Goal: Task Accomplishment & Management: Manage account settings

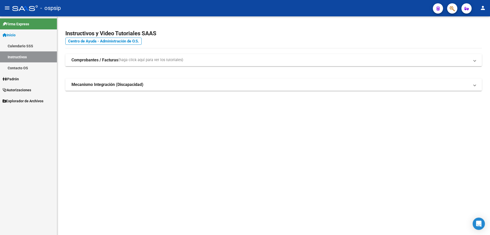
click at [16, 90] on span "Autorizaciones" at bounding box center [17, 90] width 29 height 6
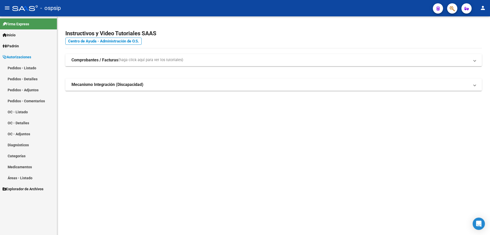
click at [27, 69] on link "Pedidos - Listado" at bounding box center [28, 67] width 57 height 11
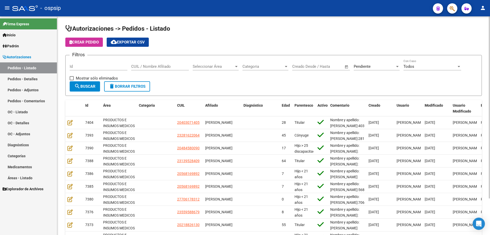
click at [79, 63] on div "Id" at bounding box center [99, 64] width 58 height 11
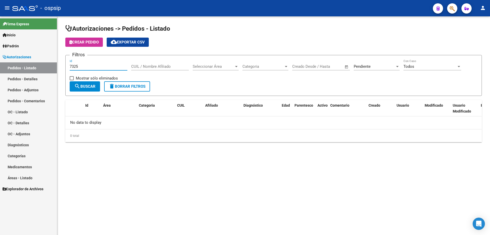
type input "7325"
click at [369, 70] on div "Pendiente Seleccionar Estado" at bounding box center [377, 67] width 46 height 16
click at [371, 66] on span "Pendiente" at bounding box center [362, 66] width 17 height 5
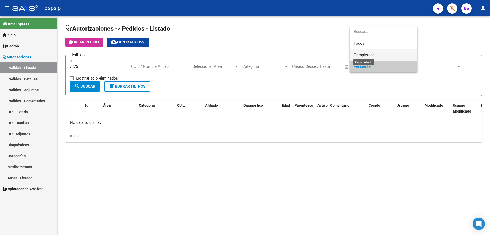
click at [371, 56] on span "Completado" at bounding box center [364, 55] width 21 height 5
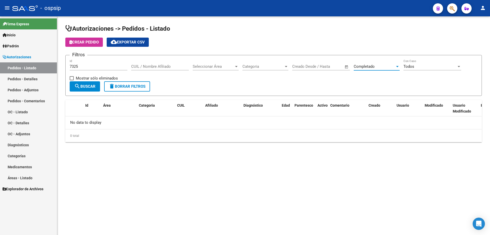
click at [91, 87] on span "search Buscar" at bounding box center [84, 86] width 21 height 5
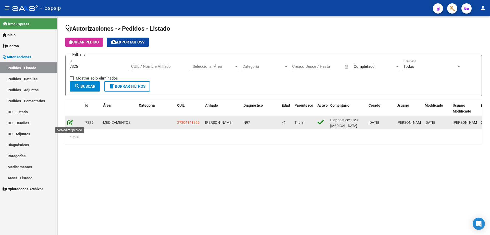
click at [68, 122] on icon at bounding box center [69, 123] width 5 height 6
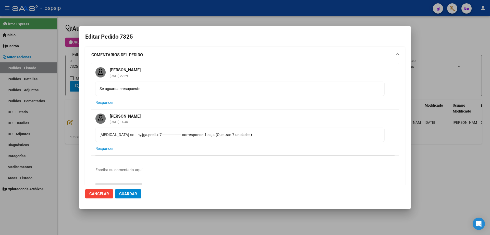
type input "[GEOGRAPHIC_DATA], [PERSON_NAME], [GEOGRAPHIC_DATA] 4583"
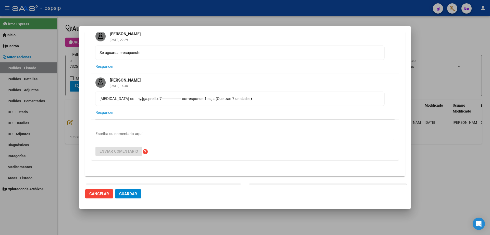
scroll to position [102, 0]
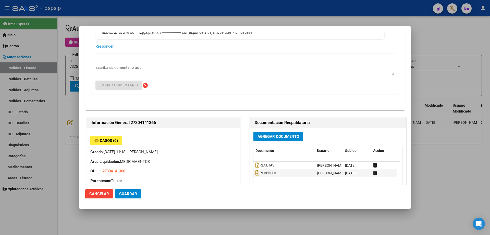
click at [279, 133] on button "Agregar Documento" at bounding box center [279, 136] width 50 height 9
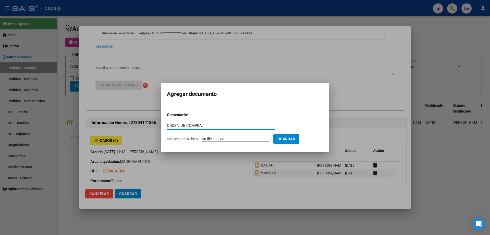
type input "ORDEN DE COMPRA"
type input "C:\fakepath\ORDEN DE COMPRA 7325 SCIENZA (1).pdf"
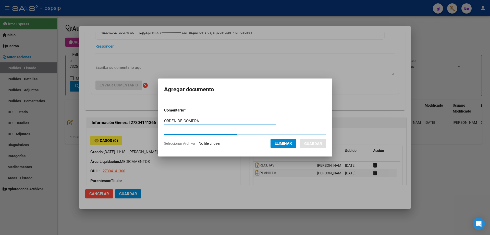
drag, startPoint x: 192, startPoint y: 122, endPoint x: 157, endPoint y: 122, distance: 34.7
click at [158, 122] on mat-dialog-content "Comentario * ORDEN DE COMPRA Comentario Seleccionar Archivo Eliminar Guardar" at bounding box center [245, 124] width 174 height 51
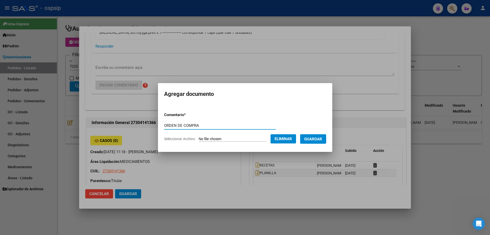
drag, startPoint x: 195, startPoint y: 125, endPoint x: 130, endPoint y: 124, distance: 65.1
click at [130, 124] on div "Editar Pedido 7325 COMENTARIOS DEL PEDIDO [PERSON_NAME] Cagliari [DATE] 22:29 S…" at bounding box center [245, 117] width 490 height 235
click at [322, 138] on span "Guardar" at bounding box center [313, 139] width 18 height 5
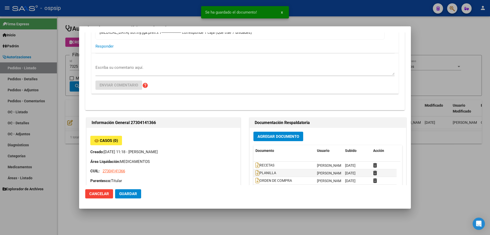
click at [64, 48] on div at bounding box center [245, 117] width 490 height 235
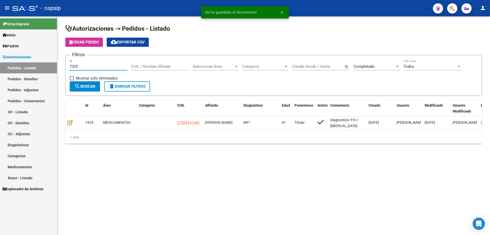
drag, startPoint x: 87, startPoint y: 65, endPoint x: 57, endPoint y: 66, distance: 29.1
click at [57, 66] on div "Autorizaciones -> Pedidos - Listado Crear Pedido cloud_download Exportar CSV Fi…" at bounding box center [273, 88] width 433 height 144
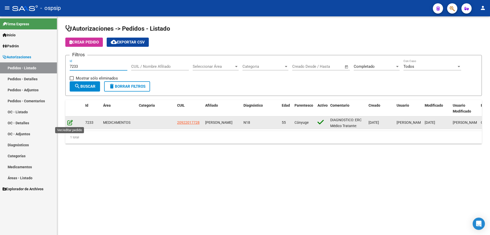
type input "7233"
click at [72, 122] on icon at bounding box center [69, 123] width 5 height 6
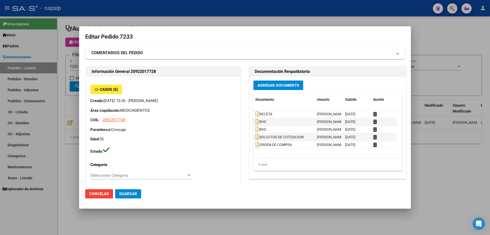
type input "[GEOGRAPHIC_DATA], VIRREY [PERSON_NAME], [PERSON_NAME] 4342"
click at [290, 84] on span "Agregar Documento" at bounding box center [279, 85] width 42 height 5
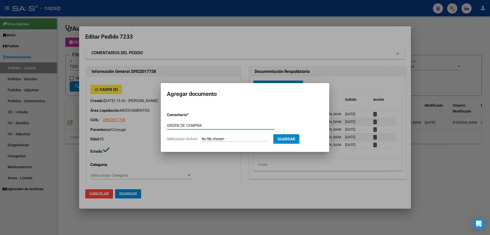
type input "ORDEN DE COMPRA"
type input "C:\fakepath\OC 7233 NEOSALUD MODIFICADA (1).pdf"
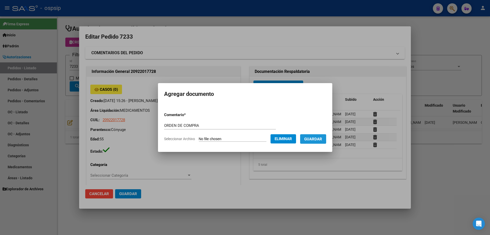
click at [312, 143] on button "Guardar" at bounding box center [313, 138] width 26 height 9
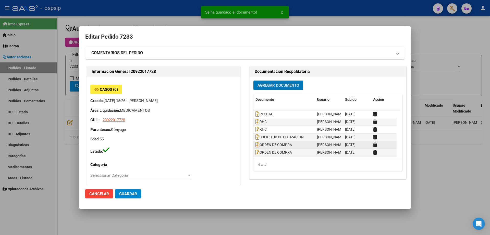
scroll to position [0, 0]
click at [374, 145] on icon at bounding box center [375, 144] width 4 height 5
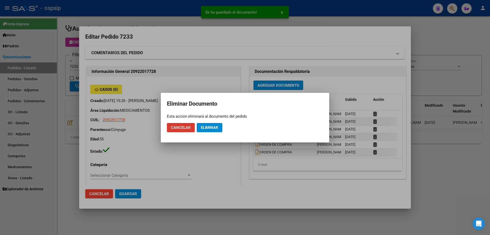
click at [212, 127] on span "Eliminar" at bounding box center [209, 127] width 17 height 5
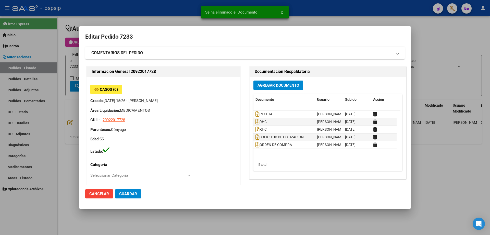
scroll to position [0, 0]
click at [53, 107] on div at bounding box center [245, 117] width 490 height 235
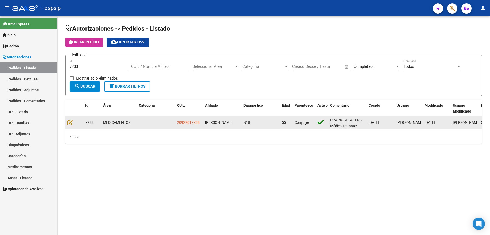
click at [73, 122] on div at bounding box center [74, 123] width 14 height 6
click at [72, 122] on icon at bounding box center [69, 123] width 5 height 6
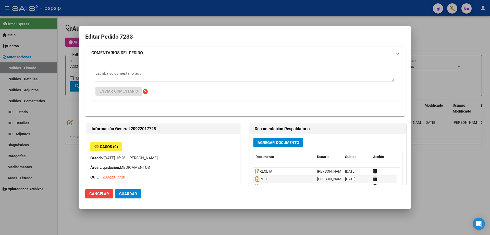
type input "[GEOGRAPHIC_DATA], VIRREY [PERSON_NAME], [PERSON_NAME] 4342"
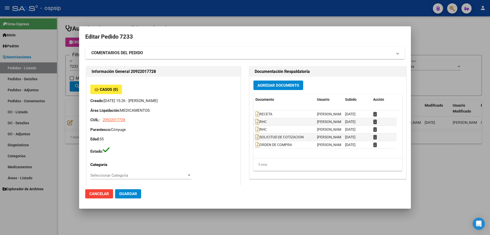
click at [147, 50] on mat-expansion-panel-header "COMENTARIOS DEL PEDIDO" at bounding box center [245, 53] width 320 height 12
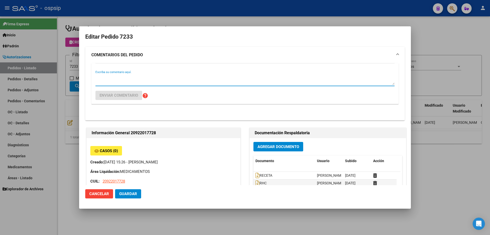
click at [147, 80] on textarea "Escriba su comentario aquí." at bounding box center [245, 80] width 299 height 10
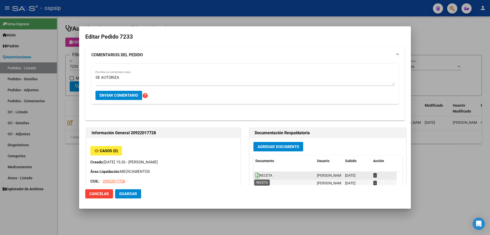
click at [256, 174] on icon at bounding box center [258, 175] width 4 height 6
click at [130, 77] on textarea "SE AUTORIZA" at bounding box center [245, 80] width 299 height 10
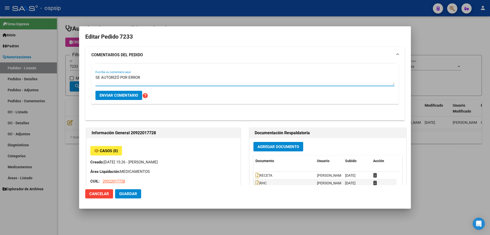
click at [149, 75] on textarea "SE AUTORIZÓ POR ERROR" at bounding box center [245, 80] width 299 height 10
type textarea "SE AUTORIZÓ POR ERROR 1 SOLA CAJA. EFECTUAMOS ORDEN DE COMPRA SEGÚN ORDEN MEDIC…"
click at [128, 95] on span "Enviar comentario" at bounding box center [119, 95] width 39 height 5
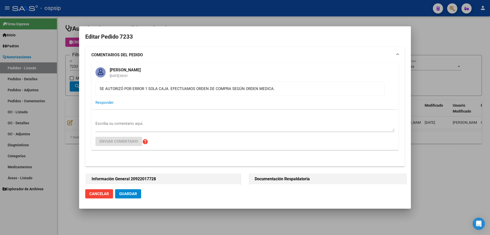
click at [65, 74] on div at bounding box center [245, 117] width 490 height 235
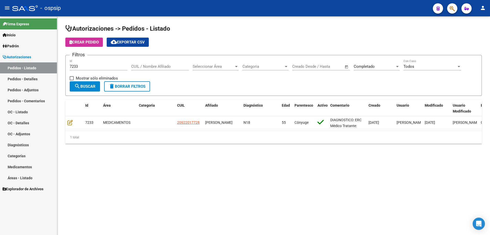
drag, startPoint x: 89, startPoint y: 68, endPoint x: 54, endPoint y: 69, distance: 35.3
click at [54, 69] on mat-sidenav-container "Firma Express Inicio Calendario SSS Instructivos Contacto OS Padrón Afiliados E…" at bounding box center [245, 125] width 490 height 218
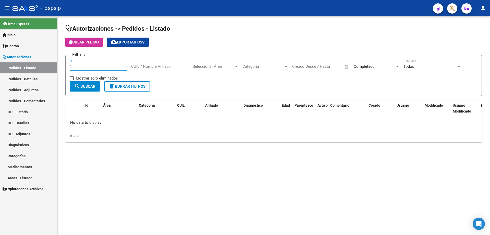
type input "1"
